Goal: Task Accomplishment & Management: Manage account settings

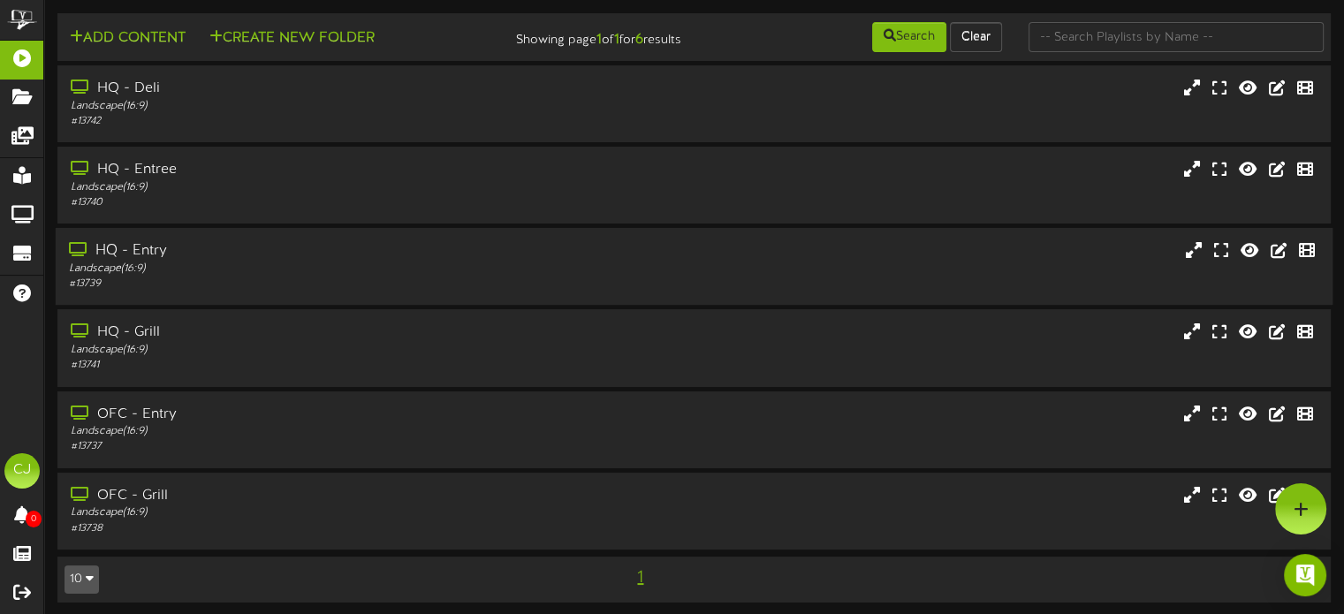
click at [144, 251] on div "HQ - Entry" at bounding box center [321, 251] width 505 height 20
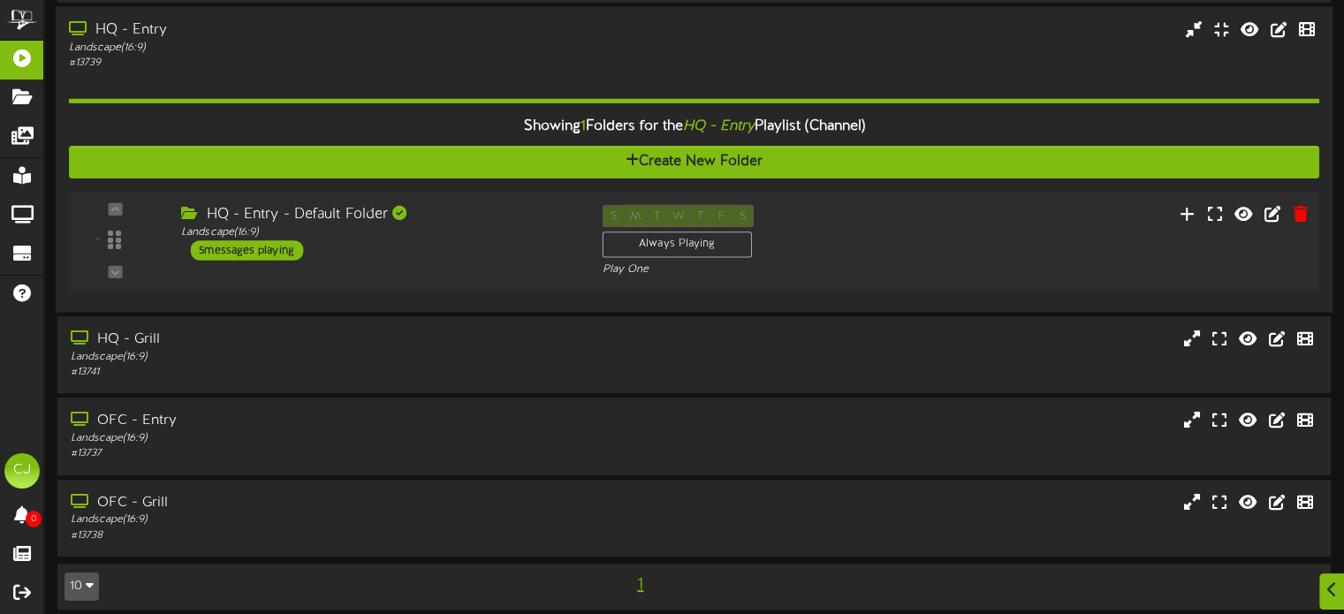
scroll to position [232, 0]
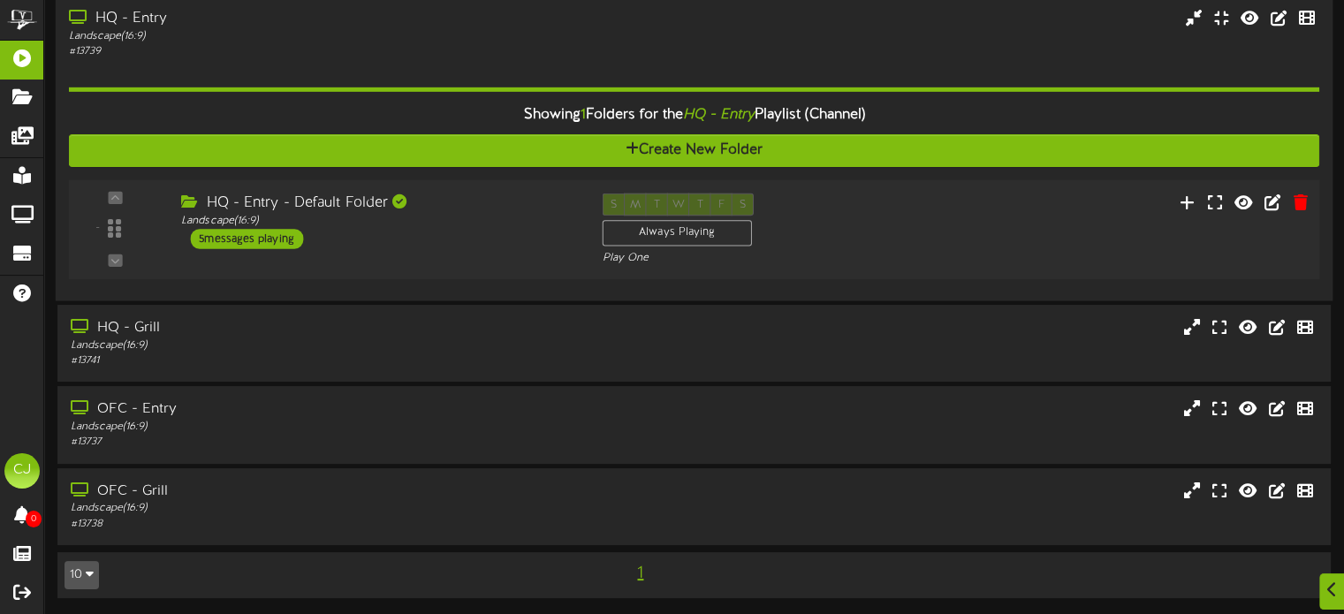
click at [250, 233] on div "5 messages playing" at bounding box center [246, 238] width 113 height 19
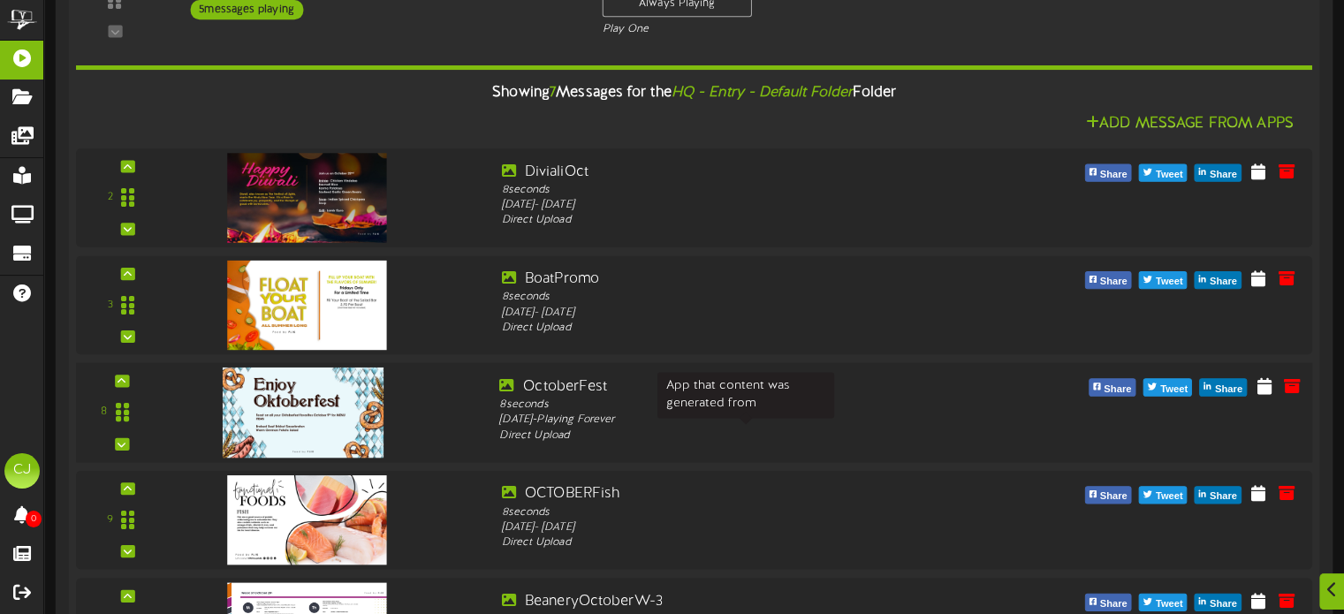
scroll to position [496, 0]
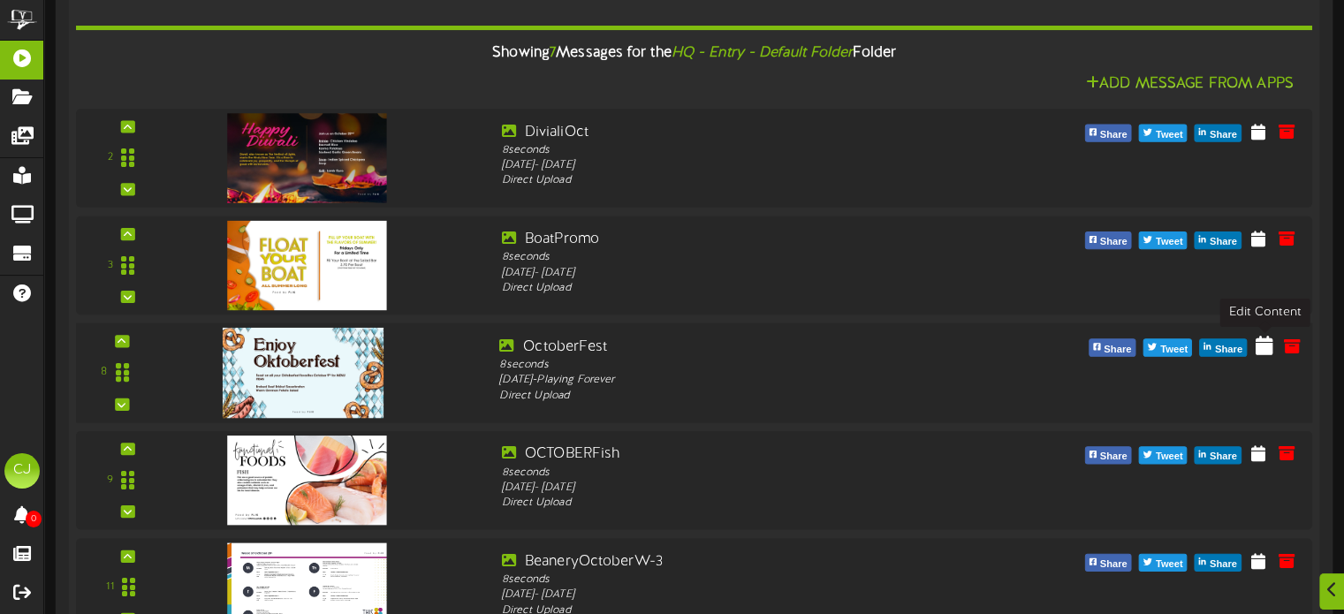
click at [1266, 346] on icon at bounding box center [1265, 345] width 18 height 19
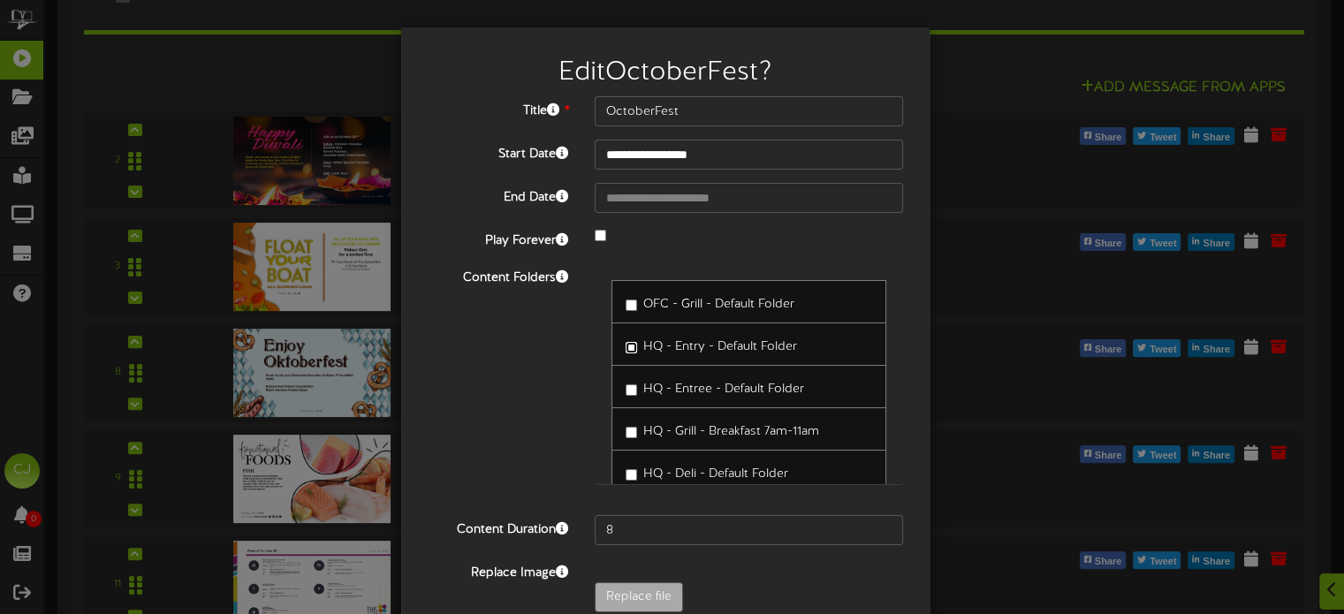
scroll to position [89, 0]
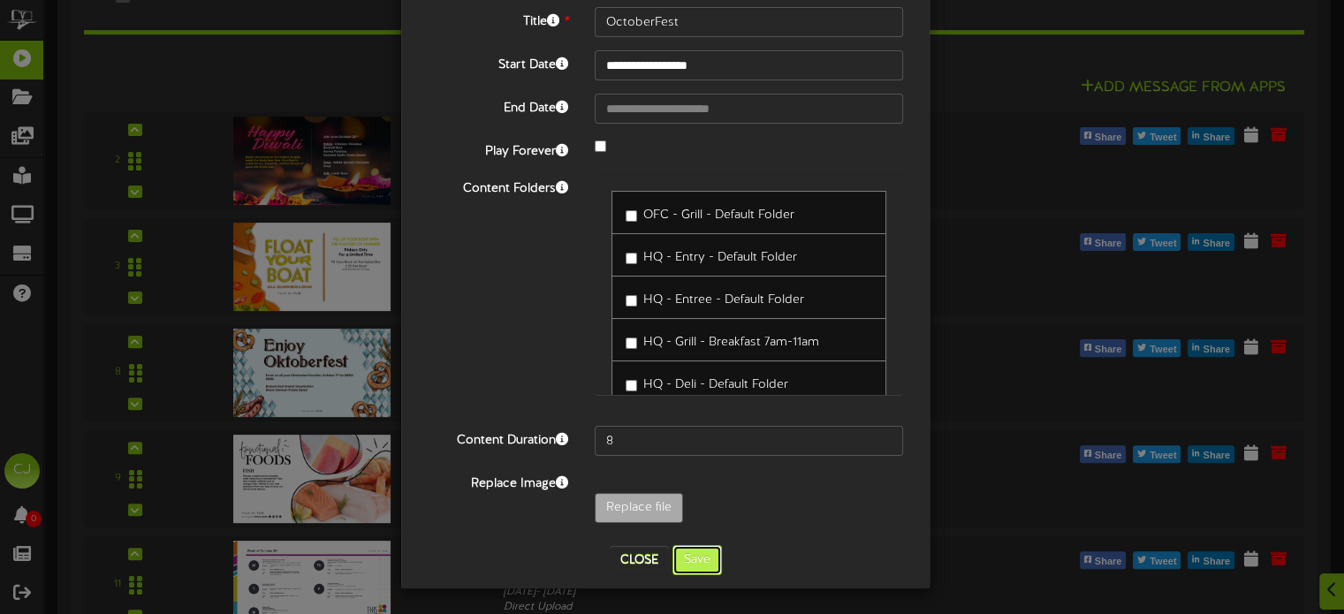
click at [689, 562] on button "Save" at bounding box center [696, 560] width 49 height 30
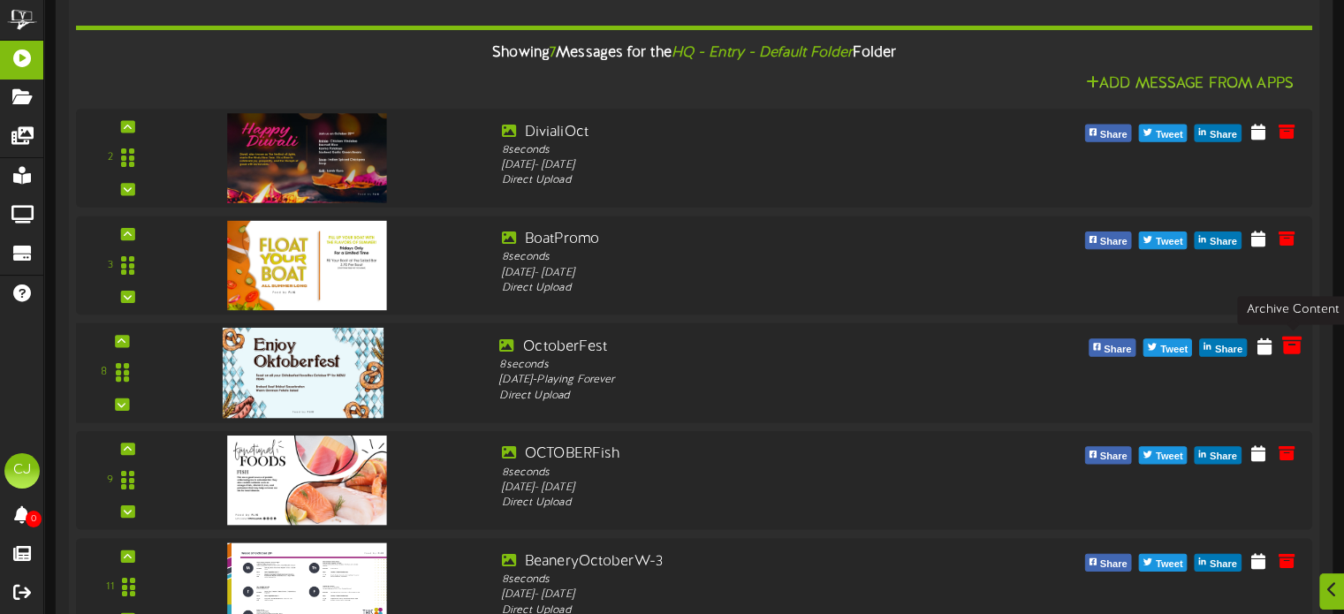
click at [1288, 346] on icon at bounding box center [1291, 345] width 19 height 19
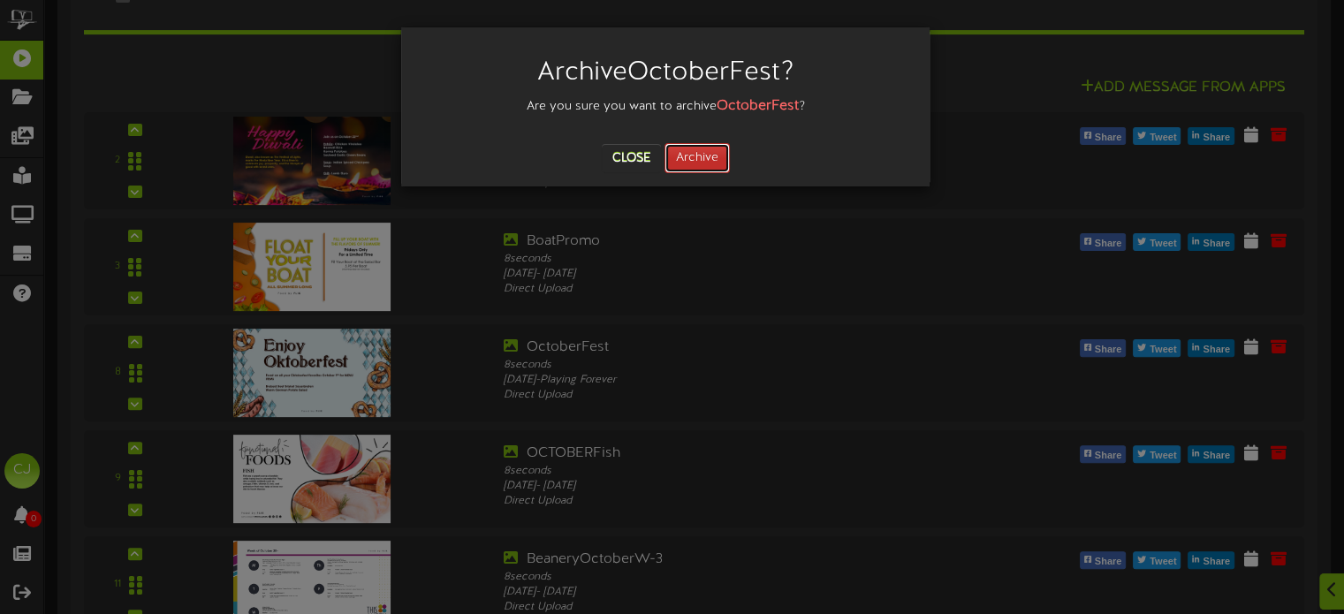
click at [710, 151] on button "Archive" at bounding box center [697, 158] width 65 height 30
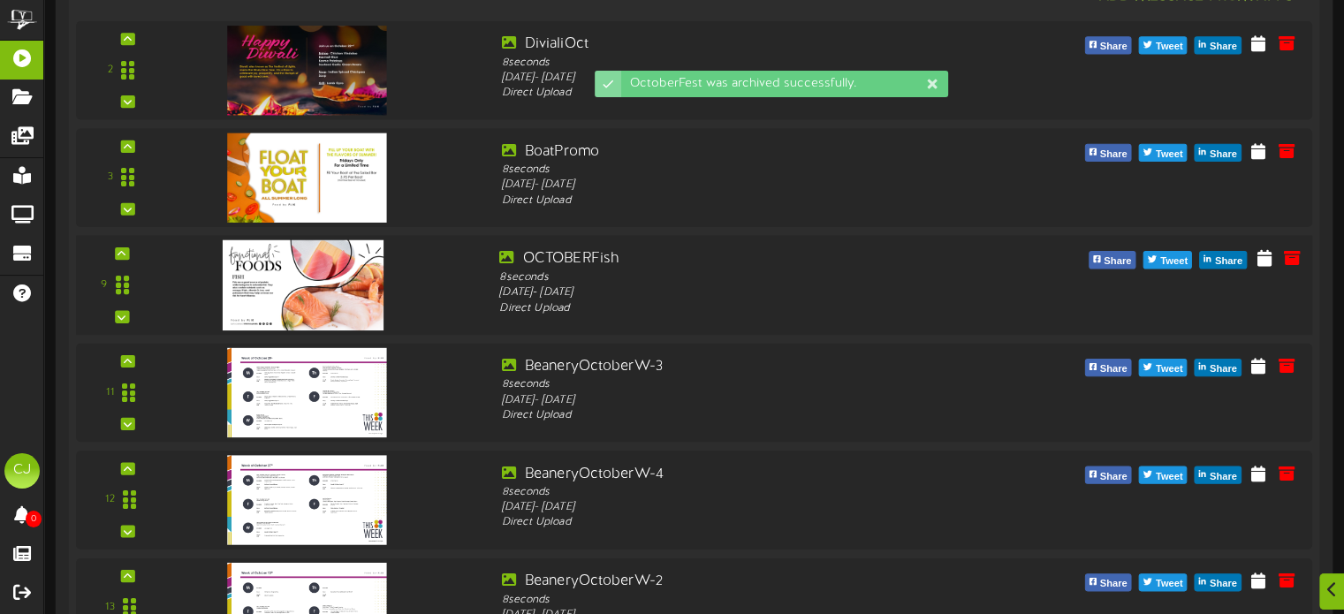
scroll to position [672, 0]
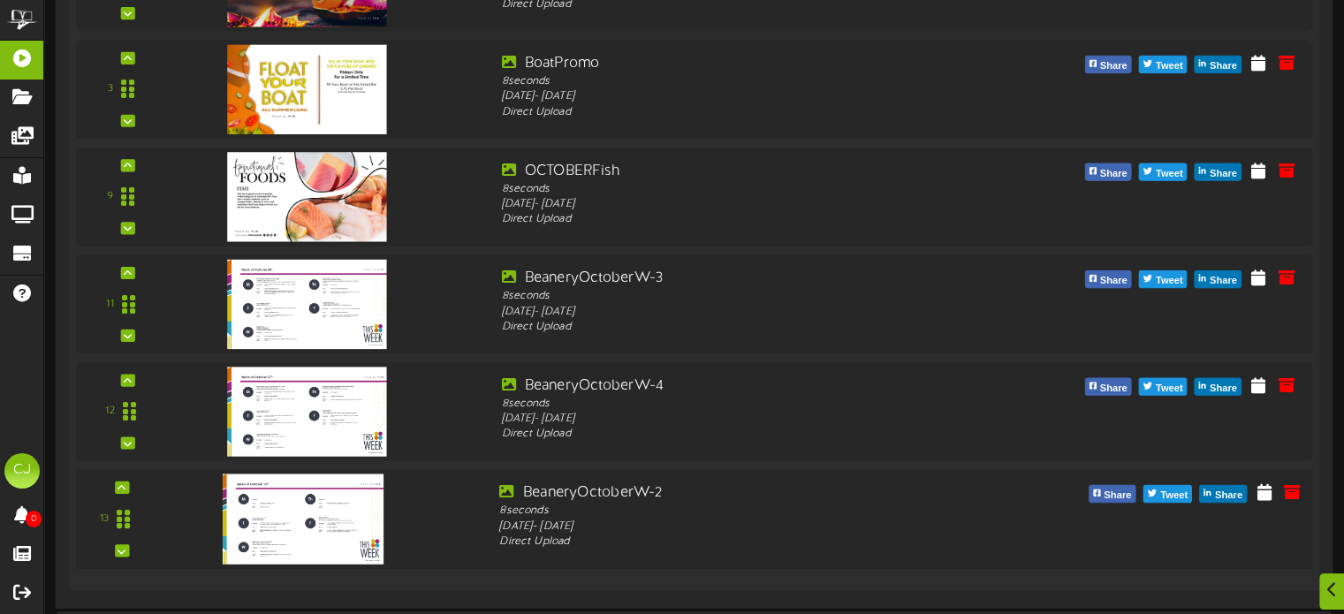
click at [311, 506] on img at bounding box center [303, 519] width 161 height 90
click at [1265, 486] on icon at bounding box center [1265, 491] width 18 height 19
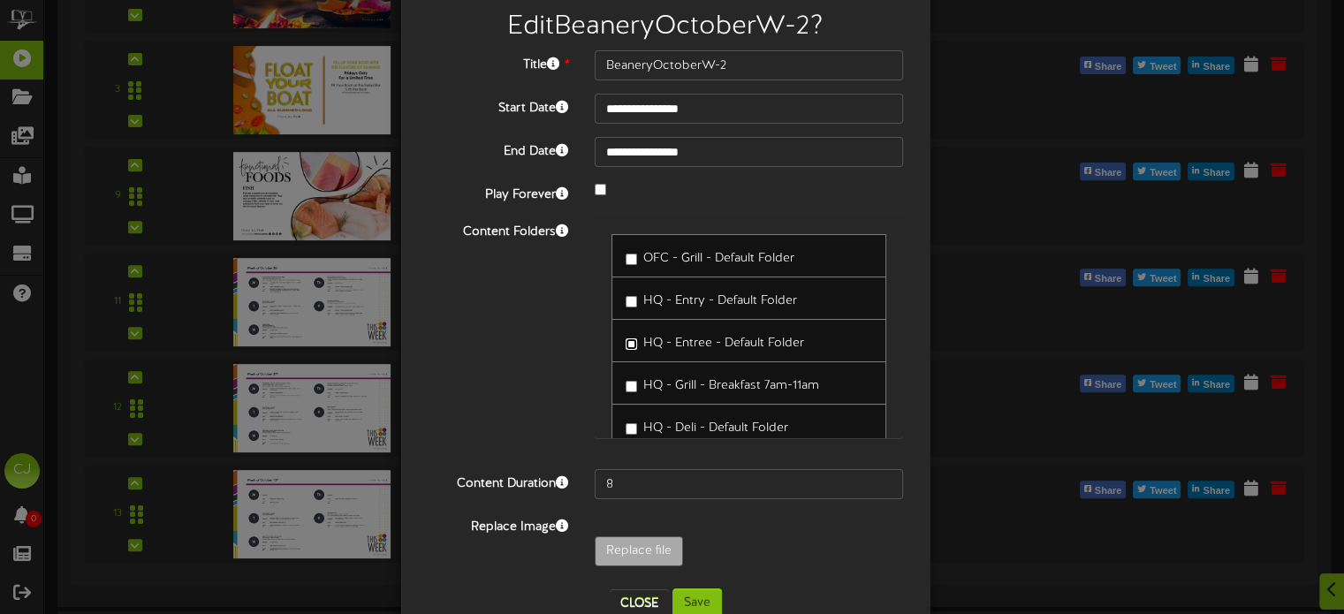
scroll to position [89, 0]
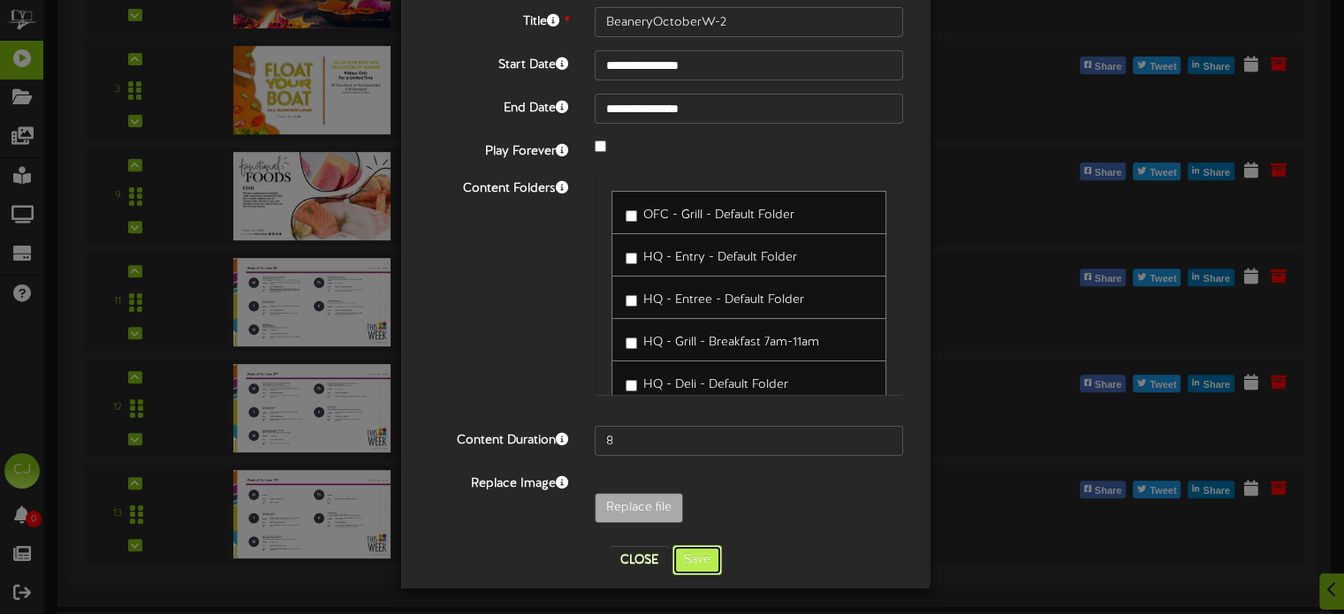
click at [681, 560] on button "Save" at bounding box center [696, 560] width 49 height 30
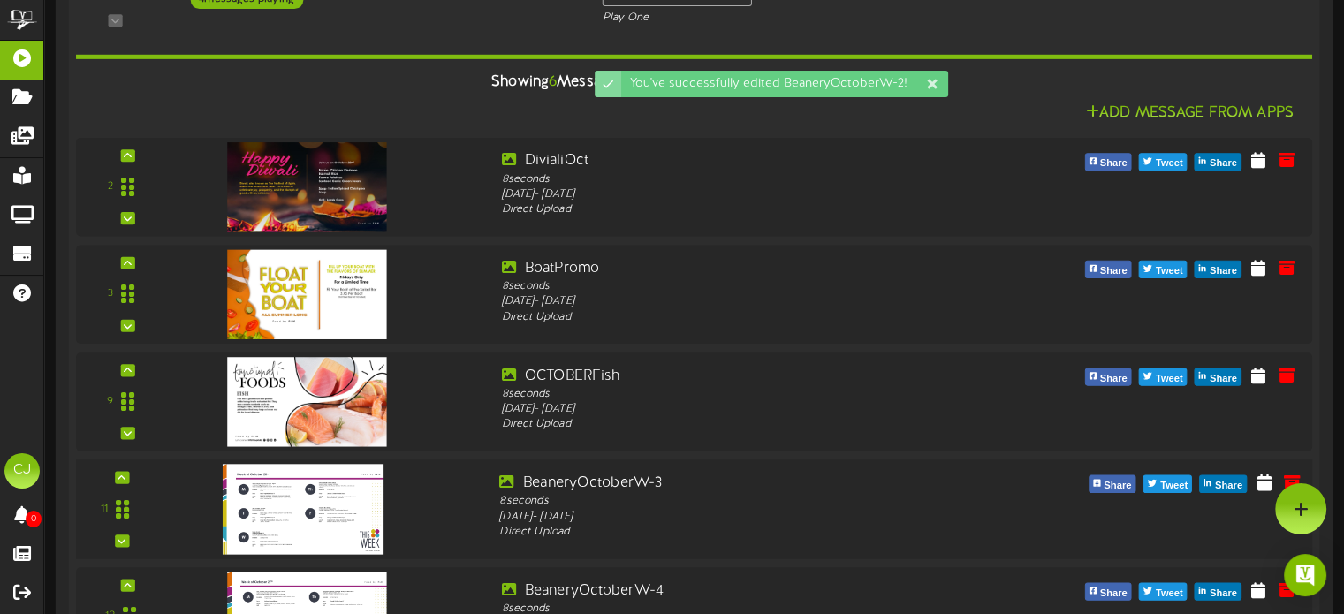
scroll to position [319, 0]
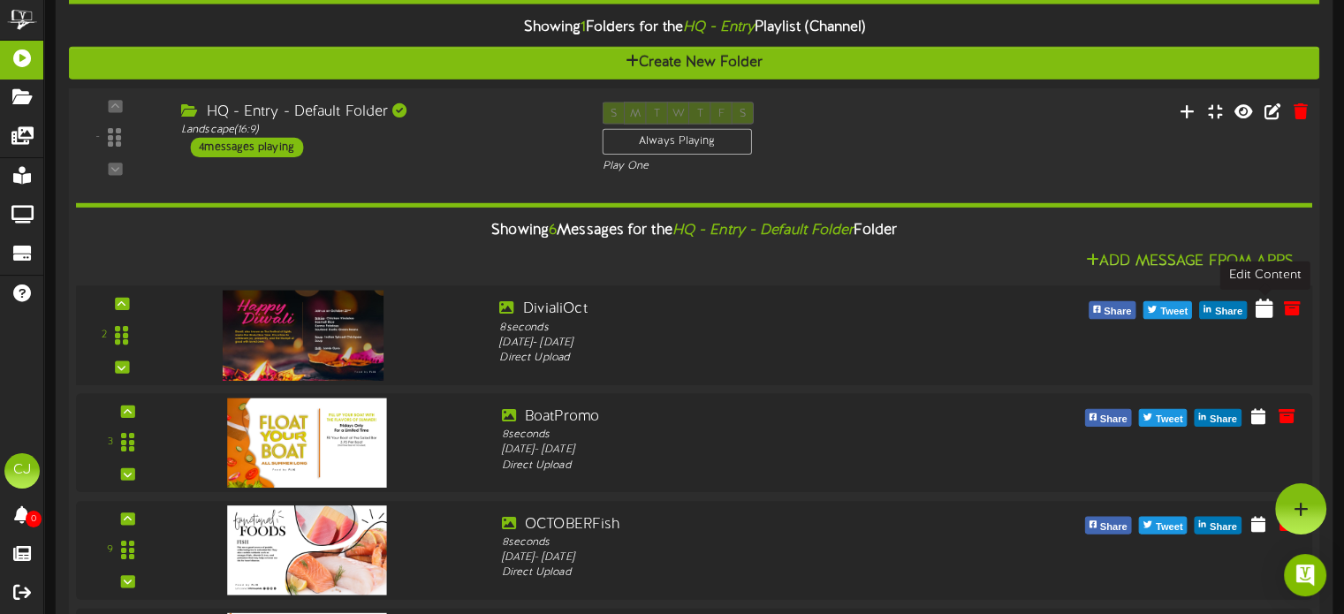
click at [1265, 310] on icon at bounding box center [1265, 307] width 18 height 19
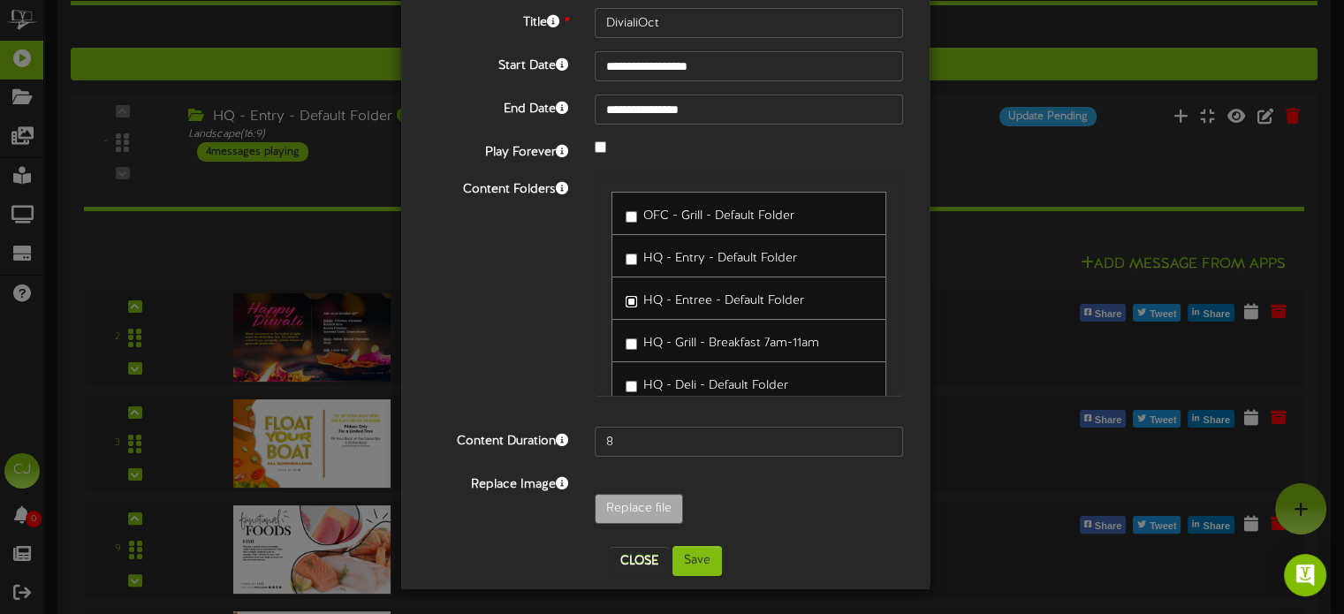
scroll to position [89, 0]
click at [697, 555] on button "Save" at bounding box center [696, 560] width 49 height 30
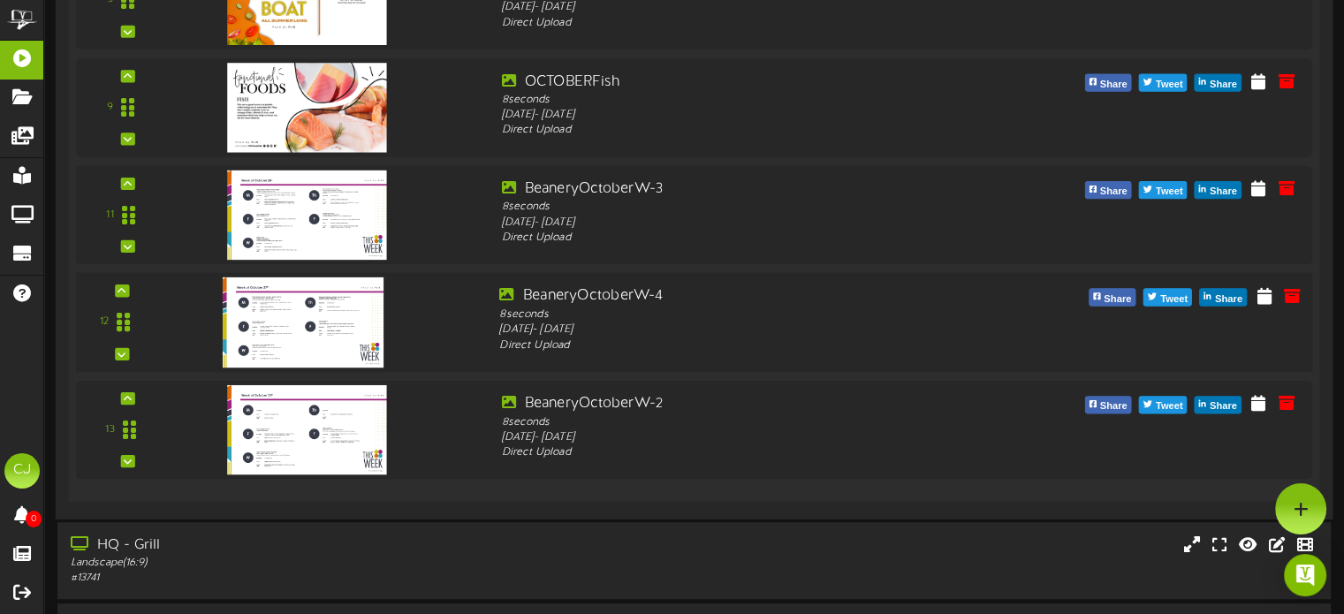
scroll to position [761, 0]
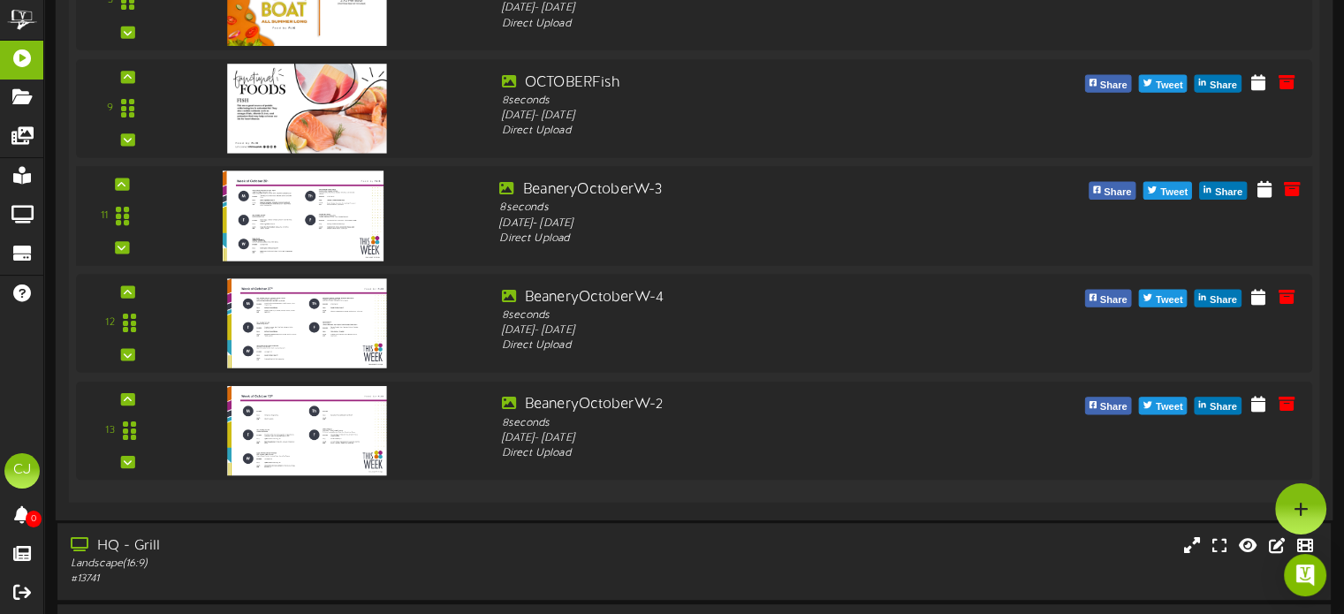
click at [471, 206] on div at bounding box center [330, 211] width 312 height 64
click at [1263, 186] on icon at bounding box center [1265, 188] width 18 height 19
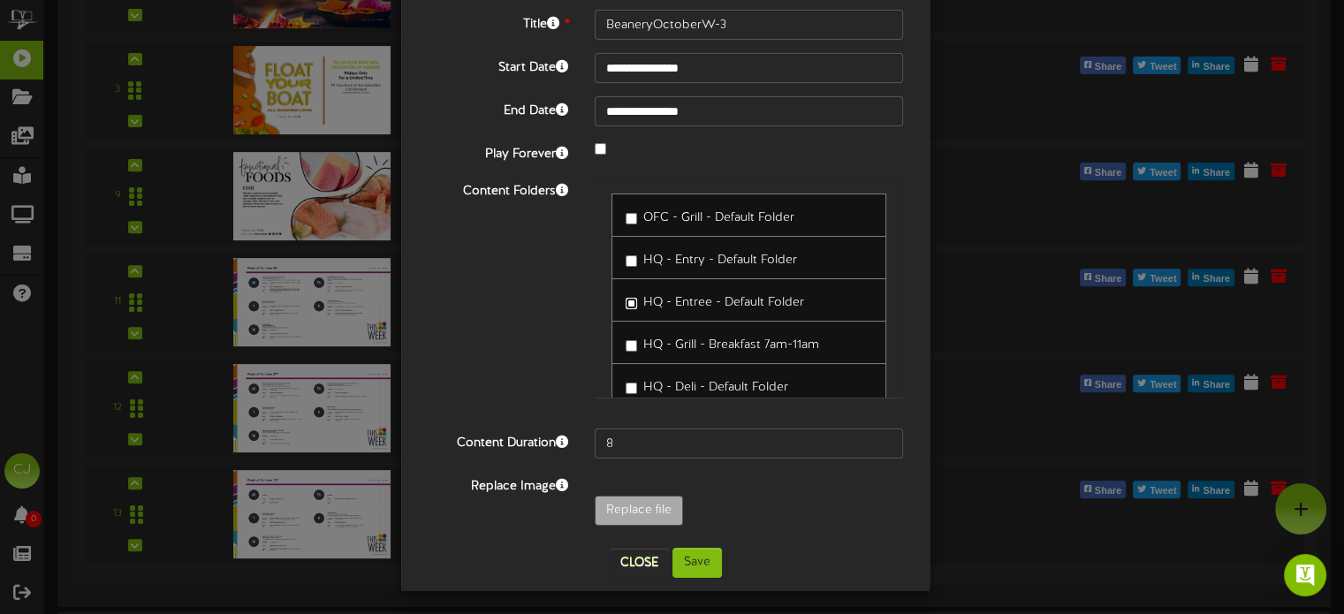
scroll to position [89, 0]
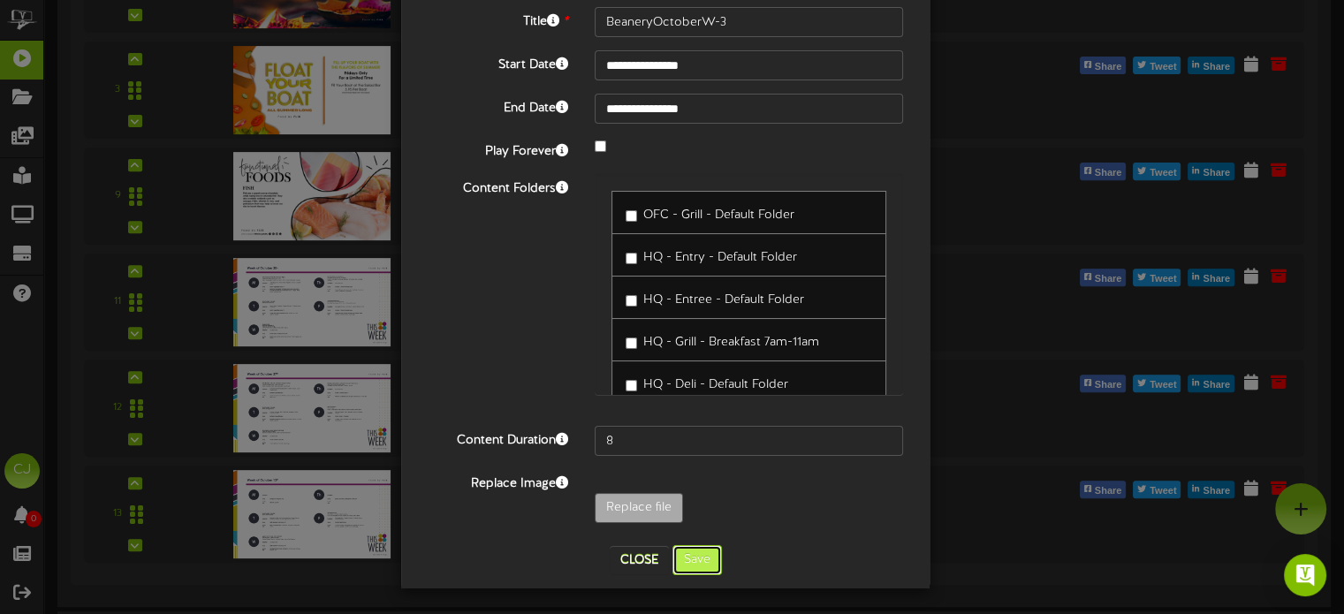
click at [686, 561] on button "Save" at bounding box center [696, 560] width 49 height 30
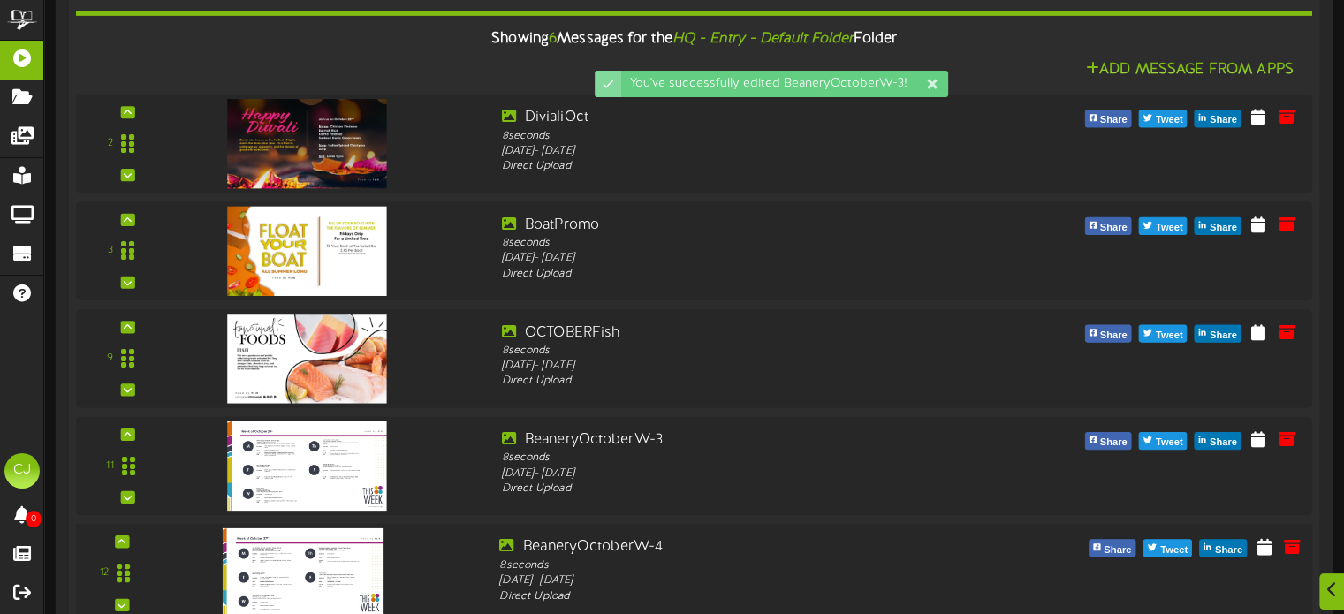
scroll to position [672, 0]
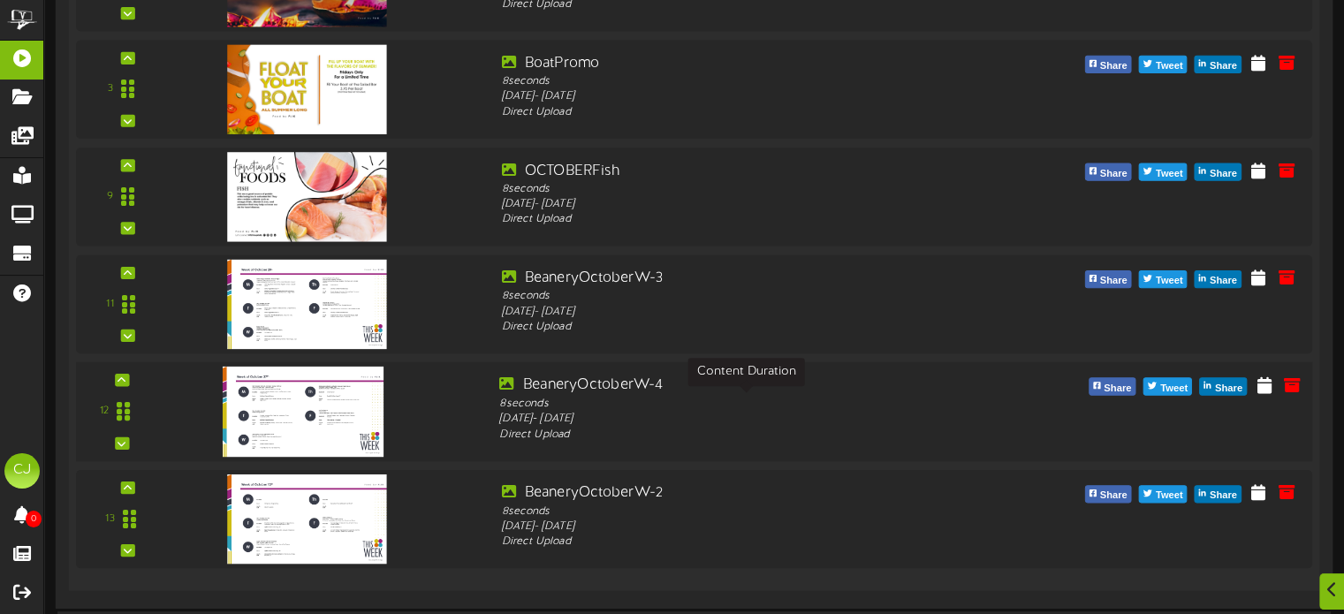
click at [752, 401] on div "8 seconds" at bounding box center [745, 404] width 493 height 16
click at [1262, 380] on icon at bounding box center [1265, 384] width 18 height 19
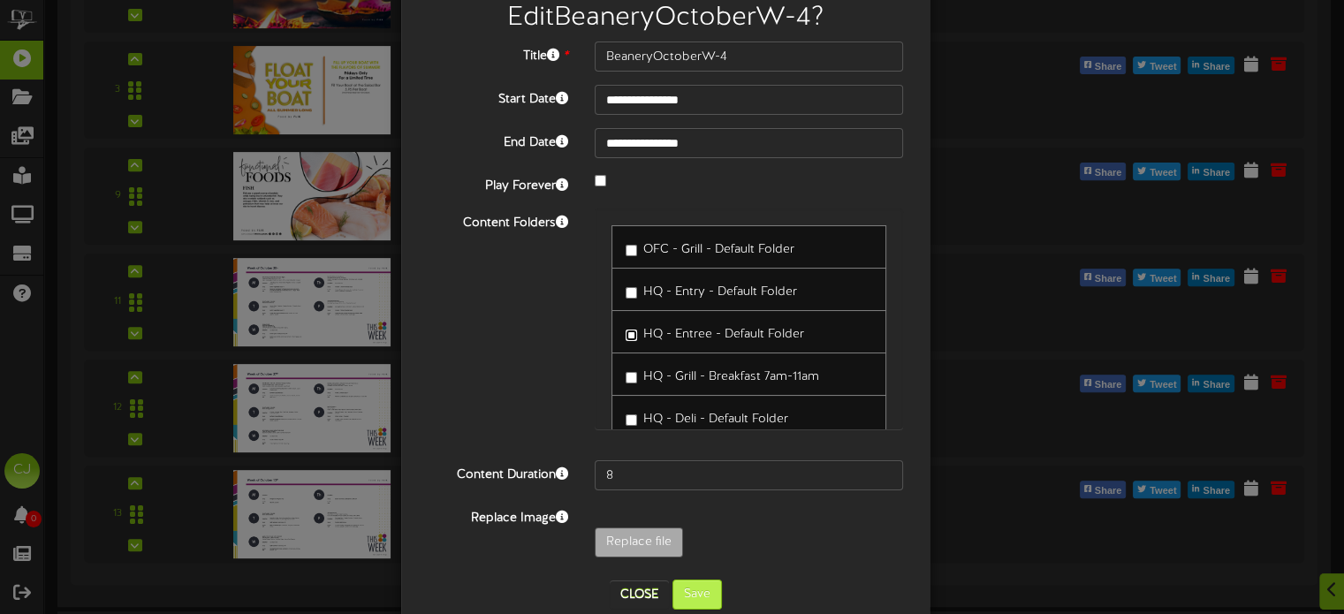
scroll to position [89, 0]
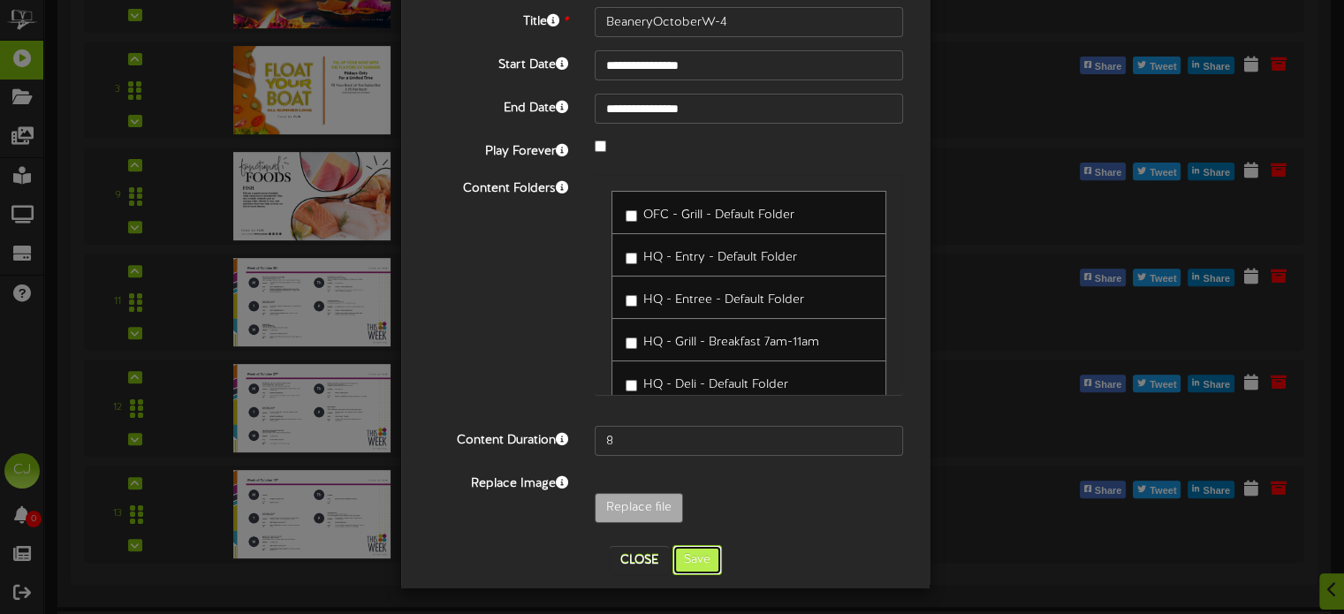
click at [695, 566] on button "Save" at bounding box center [696, 560] width 49 height 30
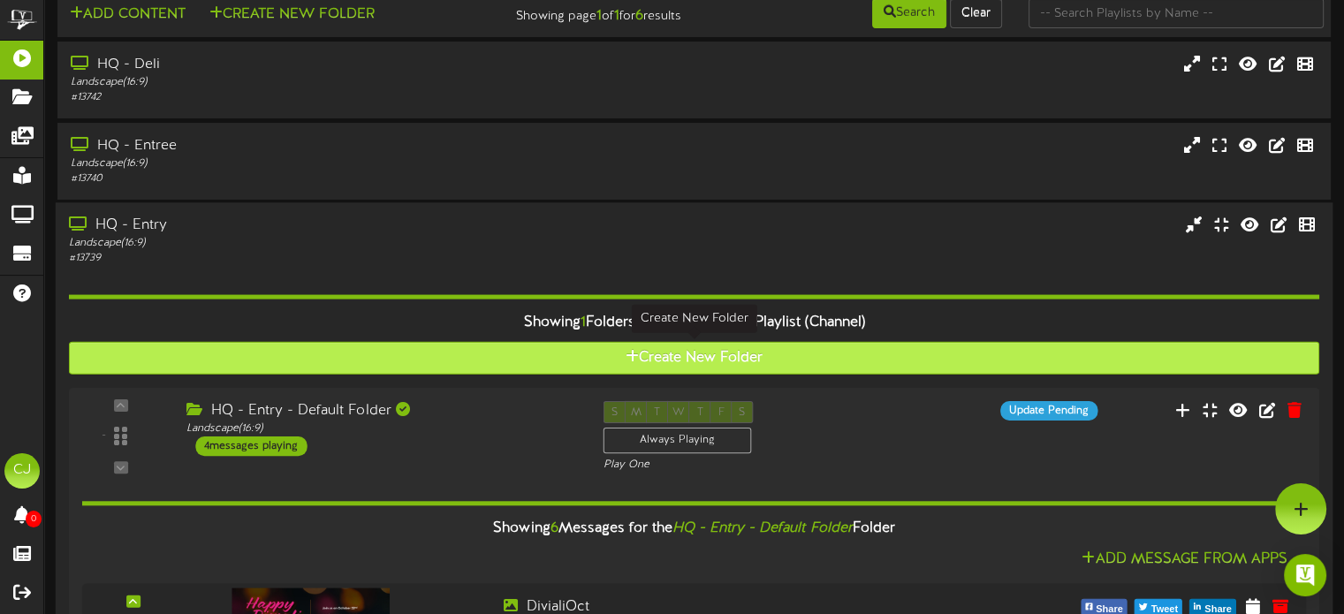
scroll to position [0, 0]
